Goal: Transaction & Acquisition: Purchase product/service

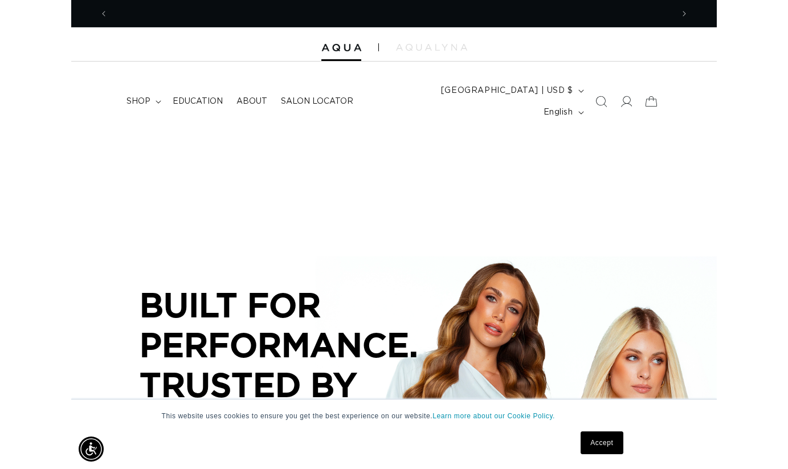
scroll to position [0, 567]
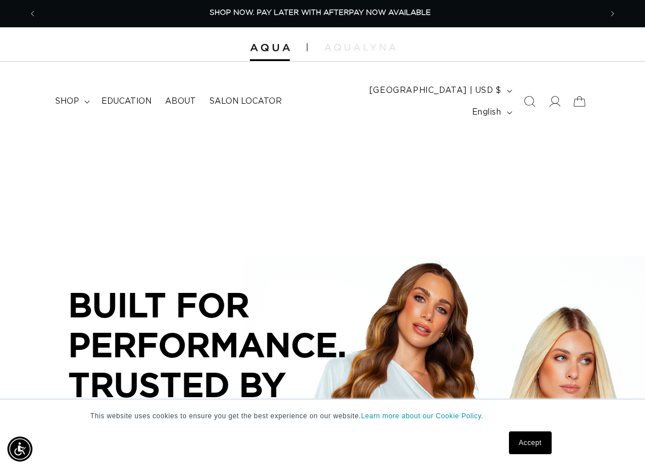
click at [529, 439] on link "Accept" at bounding box center [530, 442] width 42 height 23
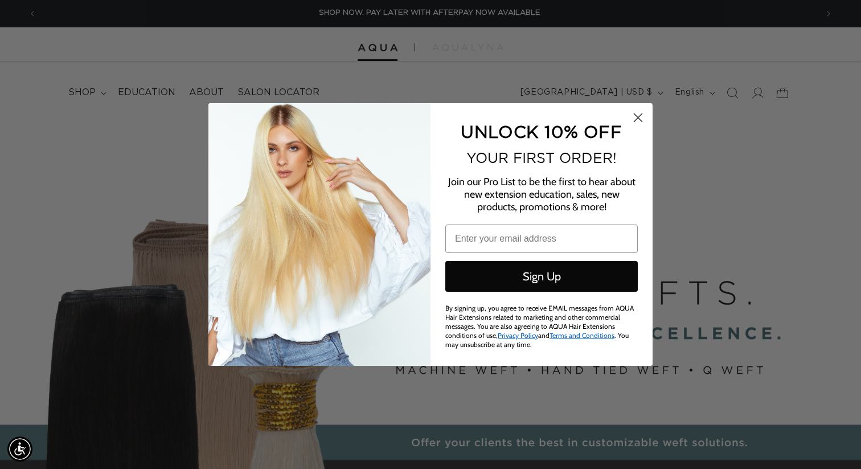
scroll to position [0, 783]
click at [638, 119] on icon "Close dialog" at bounding box center [638, 118] width 8 height 8
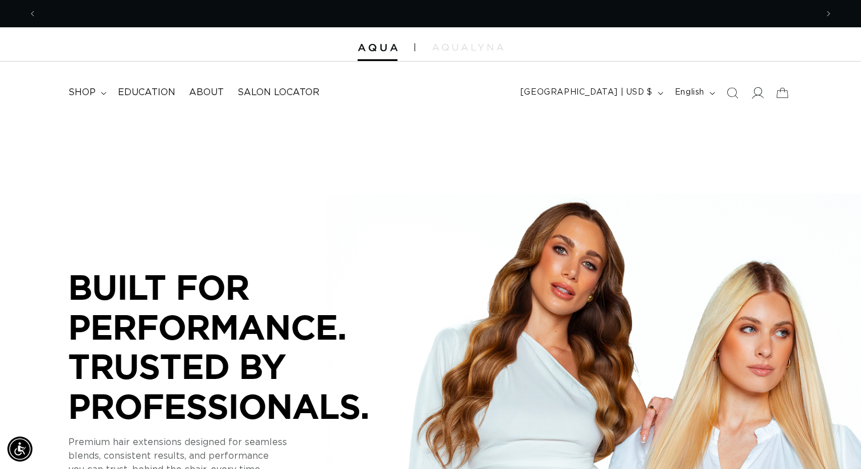
scroll to position [0, 0]
click at [645, 93] on icon at bounding box center [757, 93] width 12 height 12
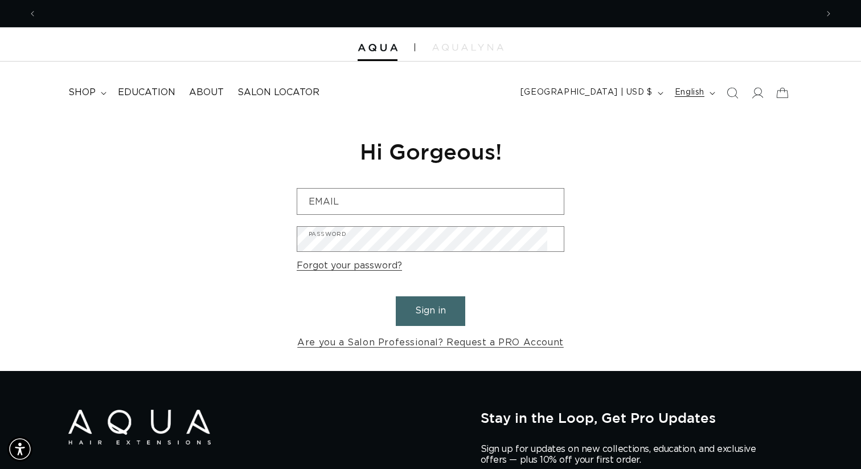
scroll to position [0, 1565]
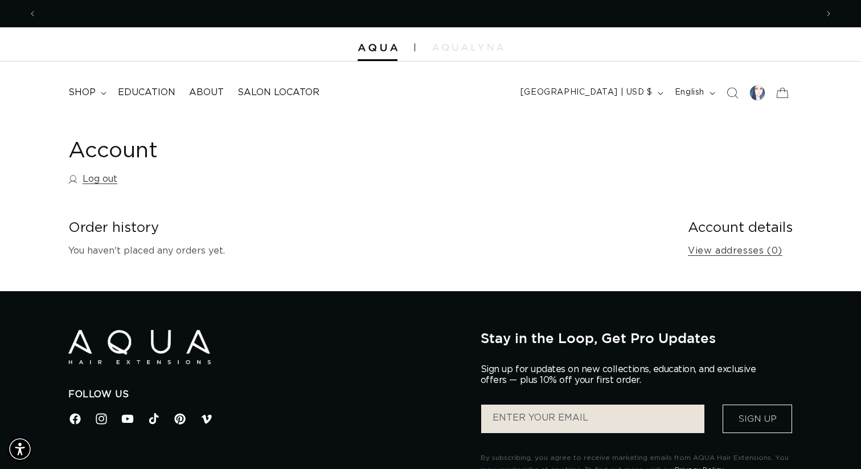
scroll to position [0, 783]
click at [79, 91] on span "shop" at bounding box center [81, 93] width 27 height 12
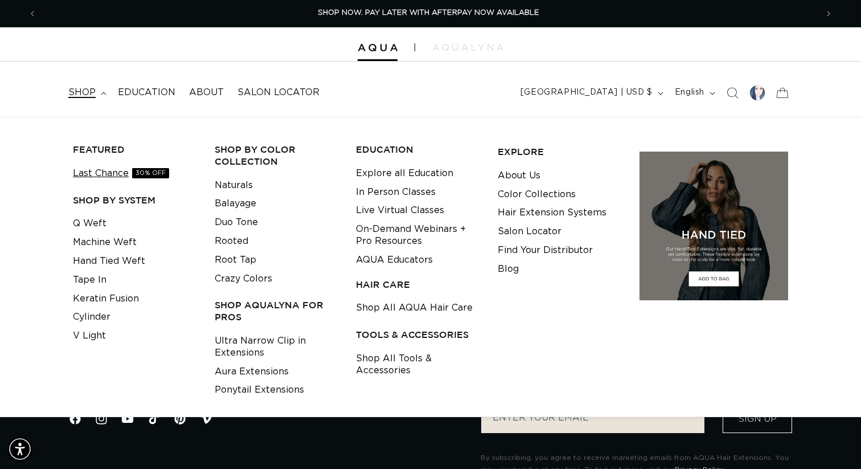
click at [104, 168] on link "Last Chance 30% OFF" at bounding box center [121, 173] width 96 height 19
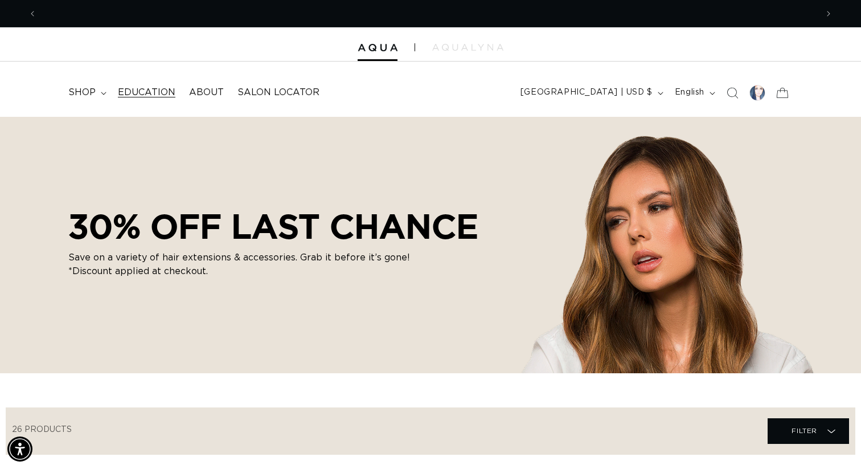
scroll to position [0, 1565]
click at [88, 91] on span "shop" at bounding box center [81, 93] width 27 height 12
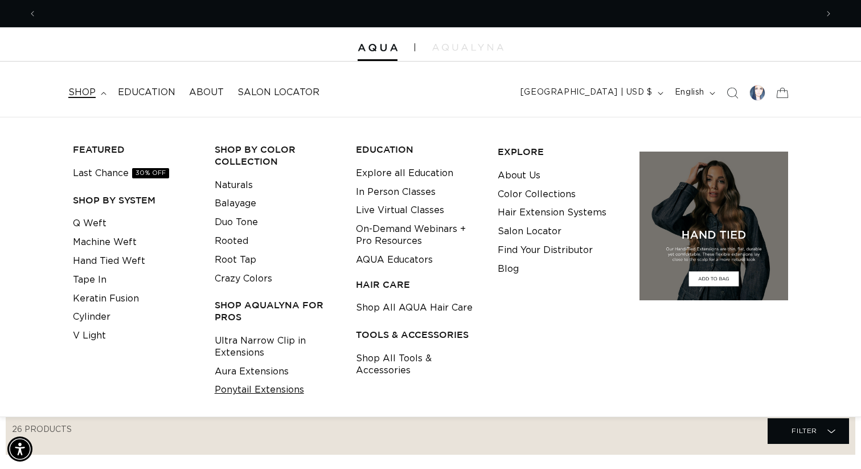
scroll to position [0, 783]
click at [255, 382] on link "Ponytail Extensions" at bounding box center [259, 389] width 89 height 19
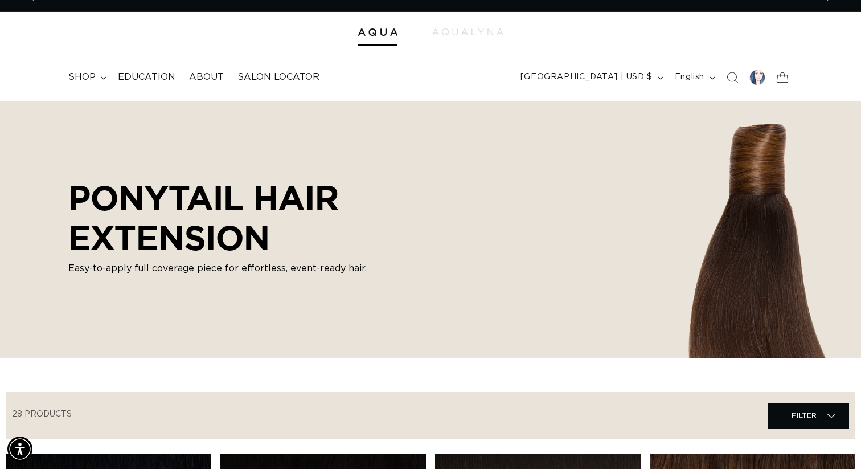
scroll to position [0, 783]
click at [661, 259] on div "PONYTAIL HAIR EXTENSION Easy-to-apply full coverage piece for effortless, event…" at bounding box center [430, 229] width 861 height 256
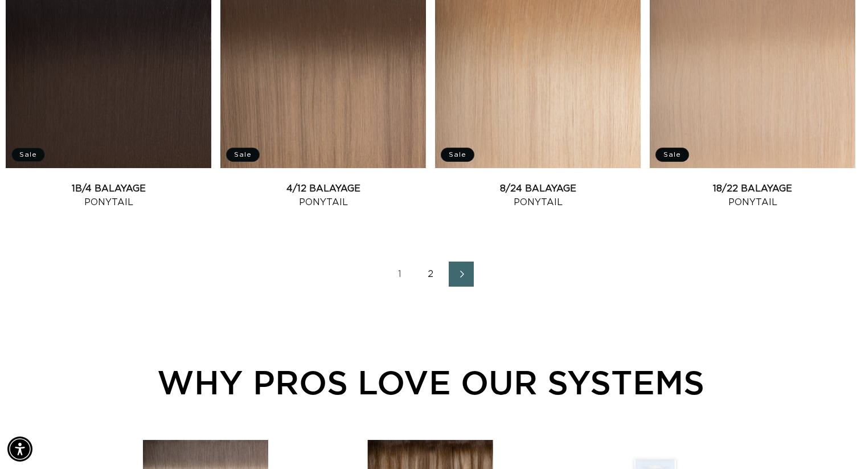
scroll to position [0, 0]
click at [432, 261] on link "2" at bounding box center [430, 273] width 25 height 25
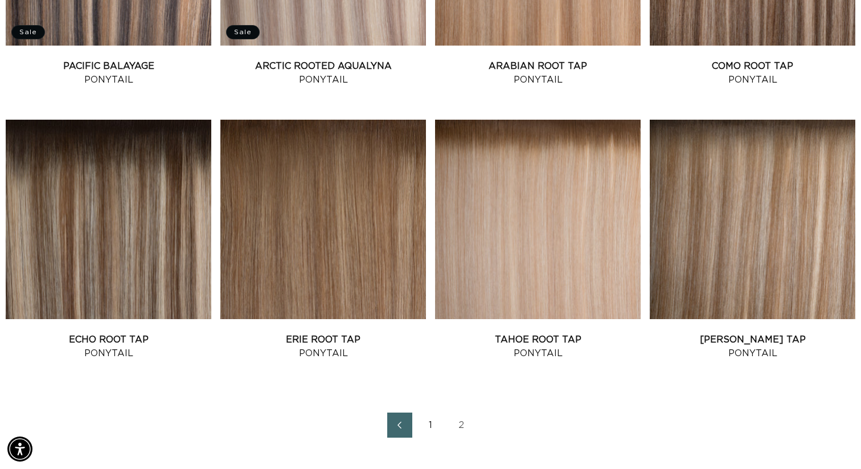
scroll to position [646, 0]
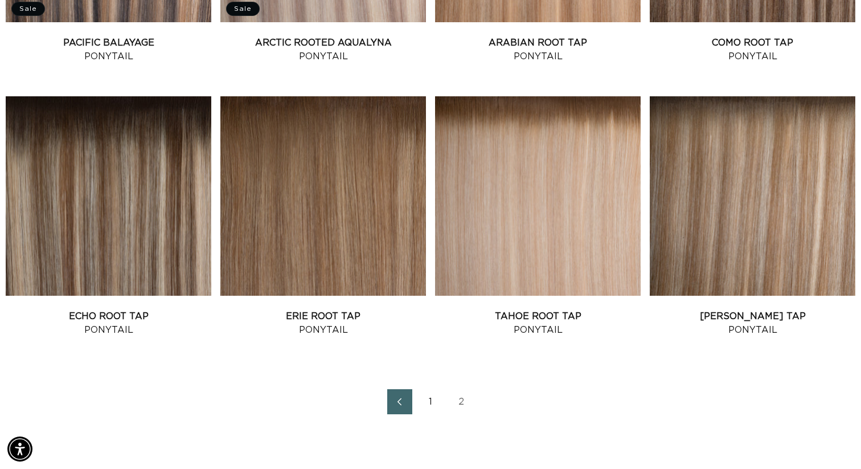
click at [403, 398] on icon "Previous page" at bounding box center [399, 402] width 15 height 8
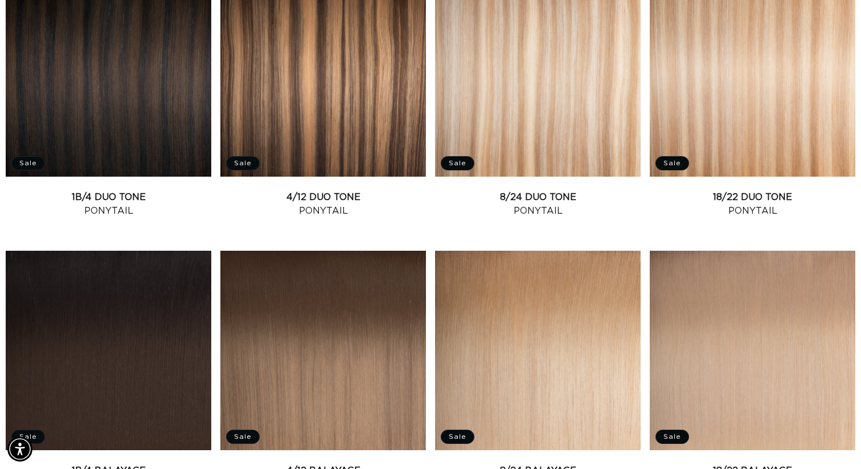
scroll to position [1310, 0]
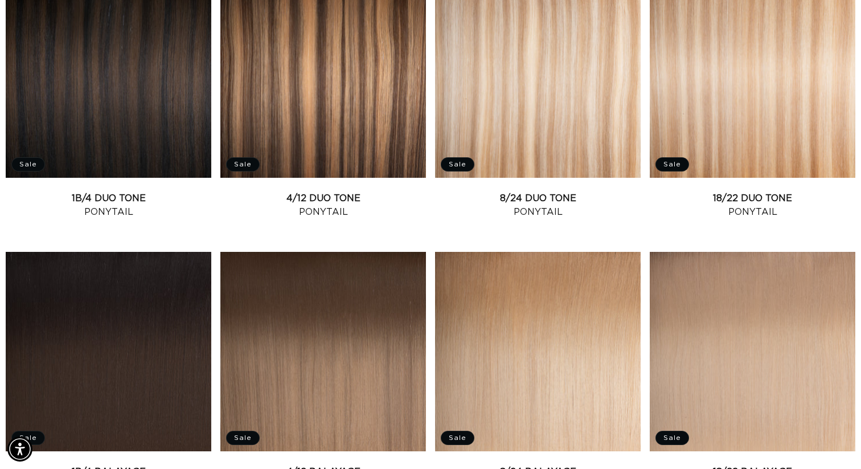
click at [108, 465] on link "1B/4 Balayage Ponytail" at bounding box center [109, 478] width 206 height 27
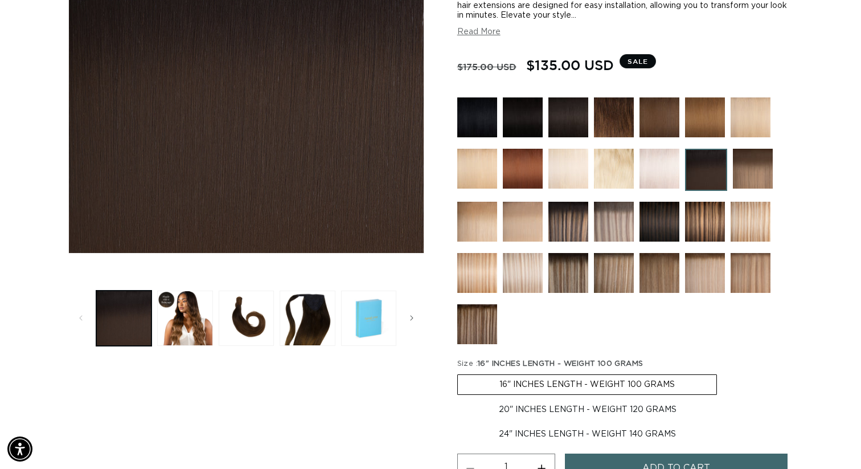
scroll to position [0, 1565]
click at [527, 424] on label "24" INCHES LENGTH - WEIGHT 140 GRAMS Variant sold out or unavailable" at bounding box center [587, 433] width 260 height 19
click at [724, 398] on input "24" INCHES LENGTH - WEIGHT 140 GRAMS Variant sold out or unavailable" at bounding box center [724, 398] width 1 height 1
radio input "true"
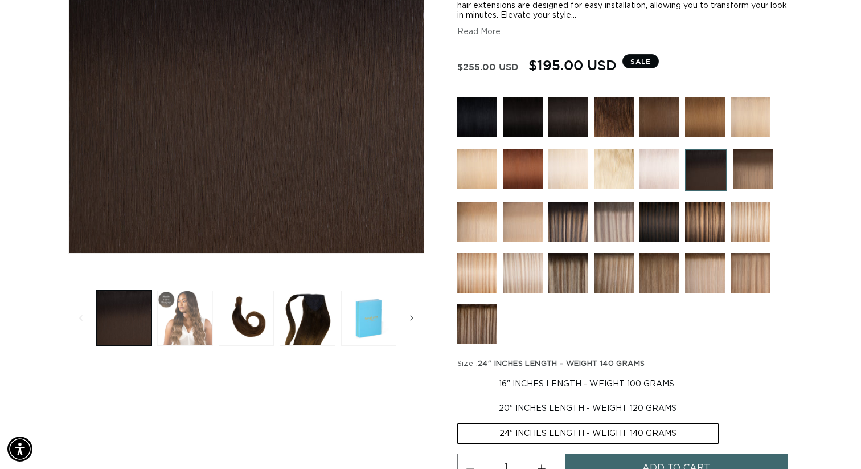
click at [185, 308] on button "Load image 2 in gallery view" at bounding box center [184, 317] width 55 height 55
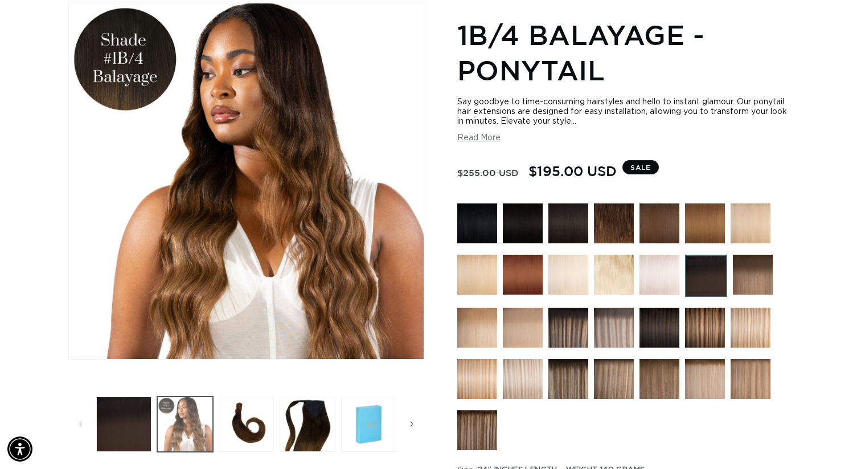
scroll to position [0, 783]
click at [240, 422] on button "Load image 3 in gallery view" at bounding box center [246, 423] width 55 height 55
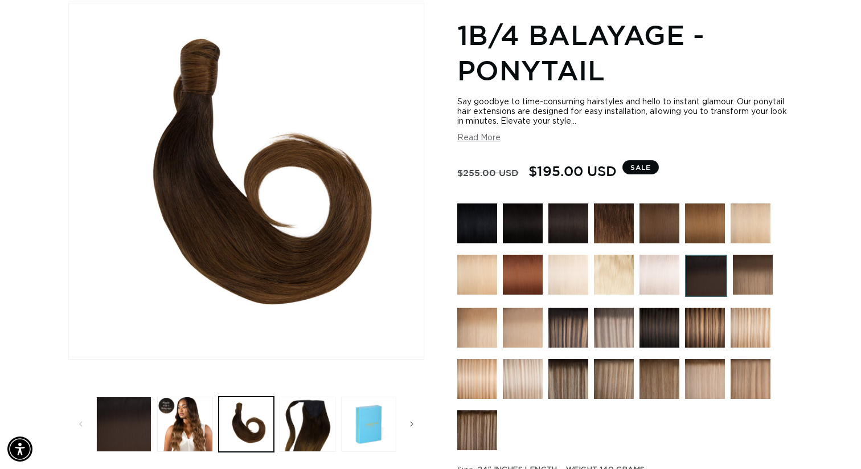
scroll to position [0, 0]
click at [490, 224] on img at bounding box center [477, 223] width 40 height 40
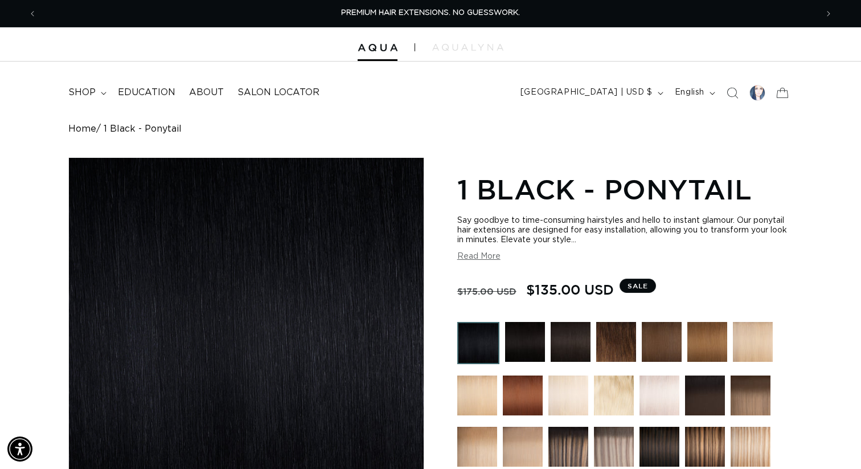
click at [517, 326] on img at bounding box center [525, 342] width 40 height 40
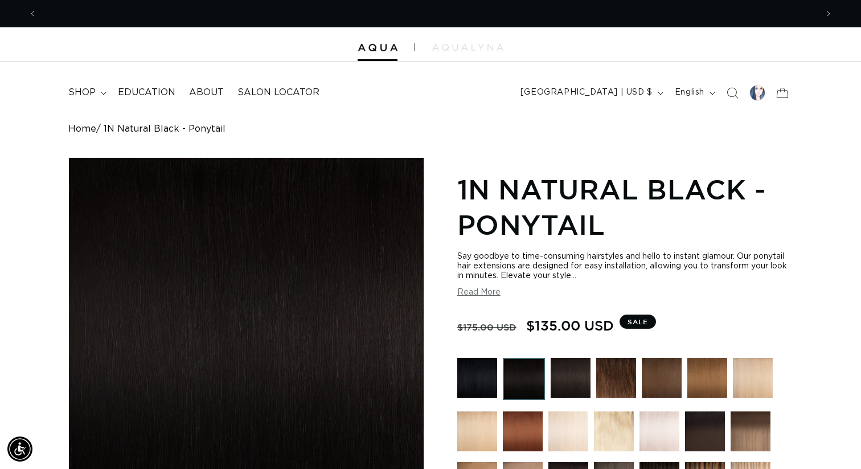
scroll to position [0, 783]
click at [580, 370] on img at bounding box center [571, 378] width 40 height 40
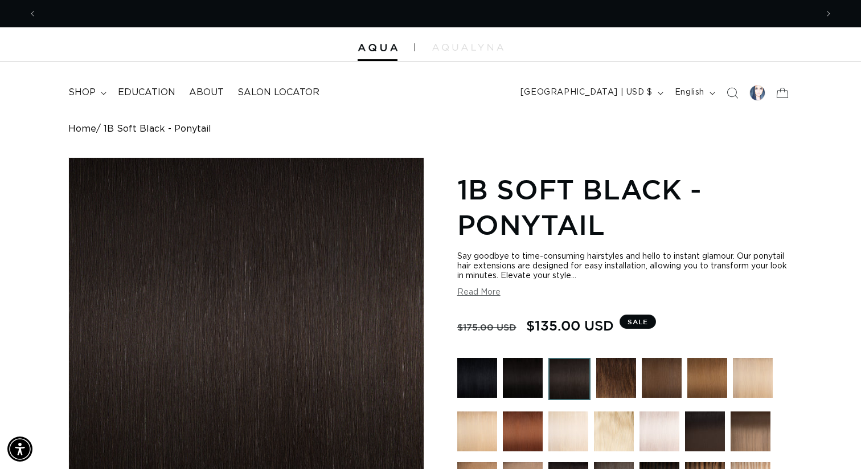
scroll to position [0, 783]
click at [622, 378] on img at bounding box center [616, 378] width 40 height 40
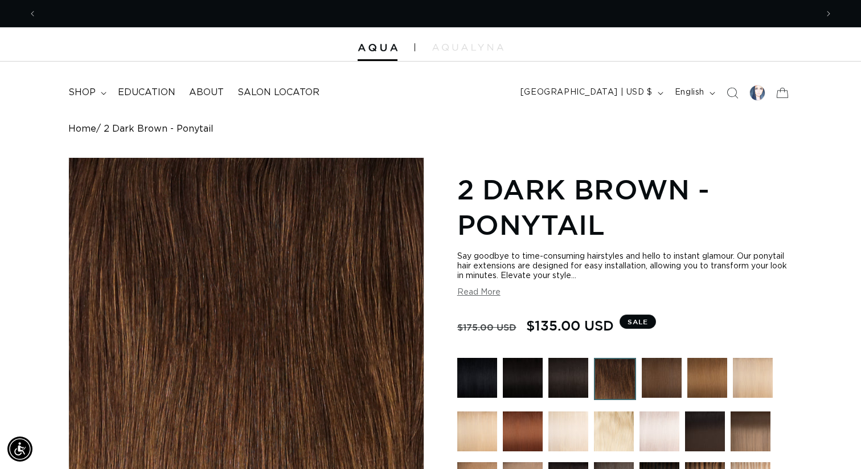
scroll to position [0, 1565]
click at [702, 423] on img at bounding box center [705, 431] width 40 height 40
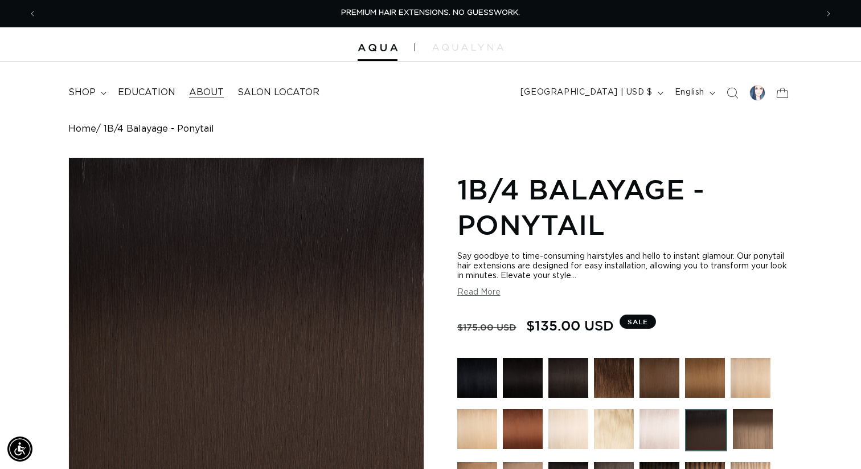
click at [189, 90] on span "About" at bounding box center [206, 93] width 35 height 12
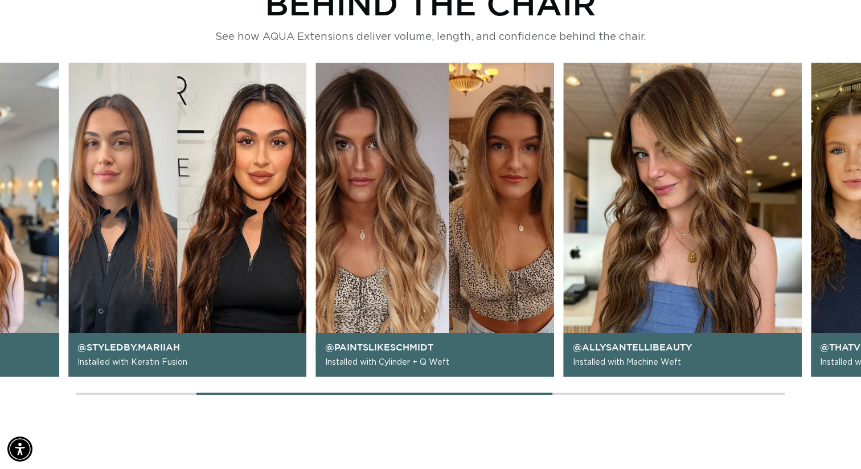
click at [582, 393] on div at bounding box center [431, 393] width 710 height 2
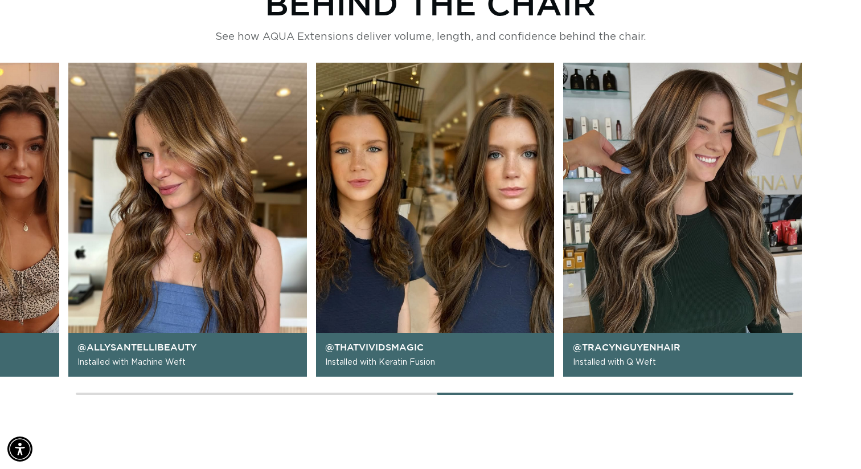
scroll to position [0, 1565]
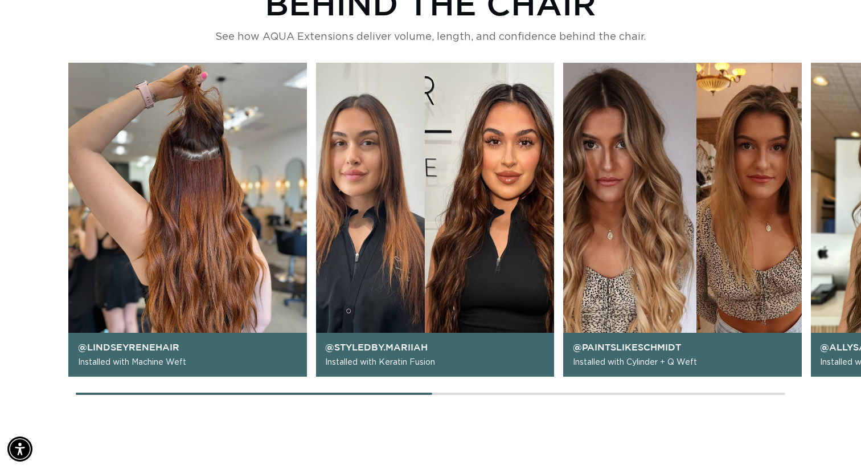
click at [84, 394] on div at bounding box center [431, 393] width 710 height 2
click at [682, 395] on div "@lindseyrenehair Installed with Machine Weft @styledby.mariiah Installed with K…" at bounding box center [430, 230] width 861 height 334
click at [570, 390] on div "@lindseyrenehair Installed with Machine Weft @styledby.mariiah Installed with K…" at bounding box center [430, 230] width 861 height 334
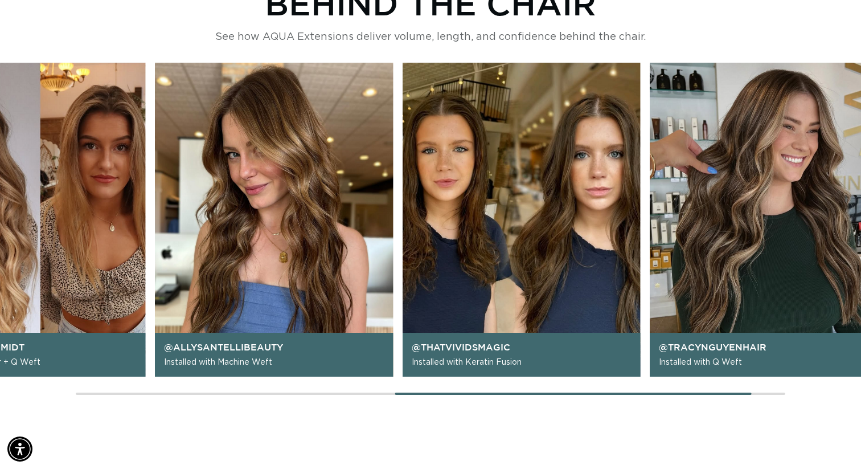
click at [569, 394] on div at bounding box center [431, 393] width 710 height 2
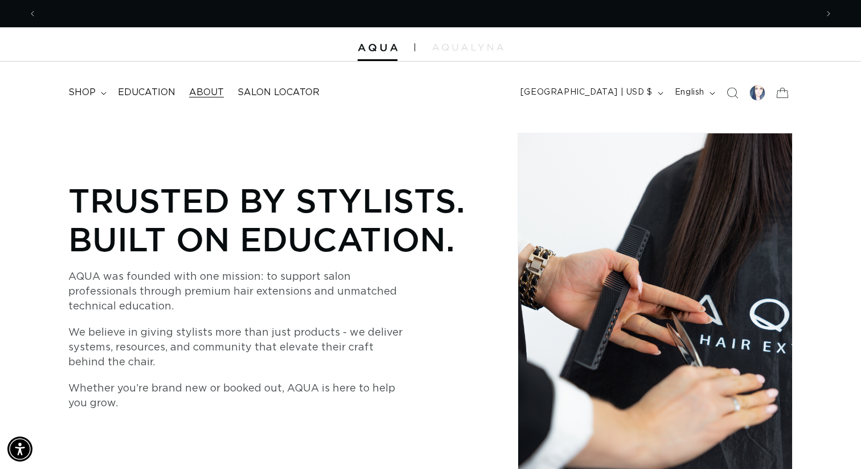
scroll to position [0, 783]
